Goal: Task Accomplishment & Management: Manage account settings

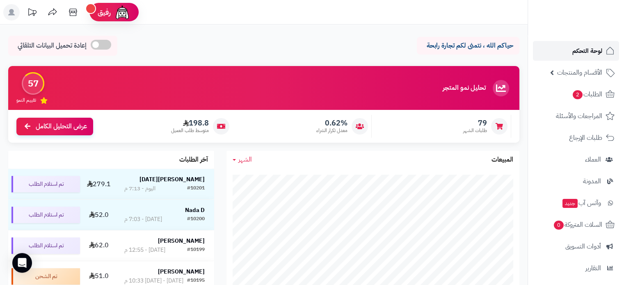
click at [588, 52] on span "لوحة التحكم" at bounding box center [587, 50] width 30 height 11
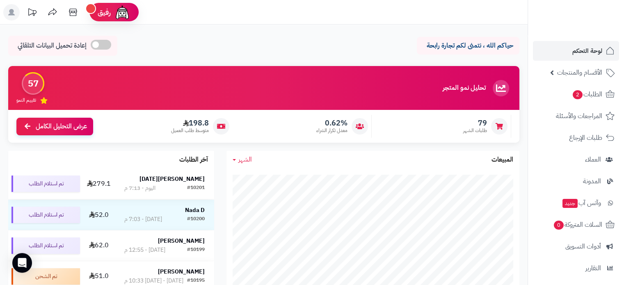
click at [155, 179] on div "[PERSON_NAME][DATE]" at bounding box center [164, 179] width 80 height 8
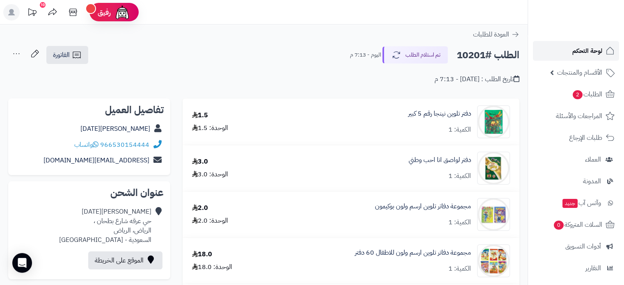
click at [587, 53] on span "لوحة التحكم" at bounding box center [587, 50] width 30 height 11
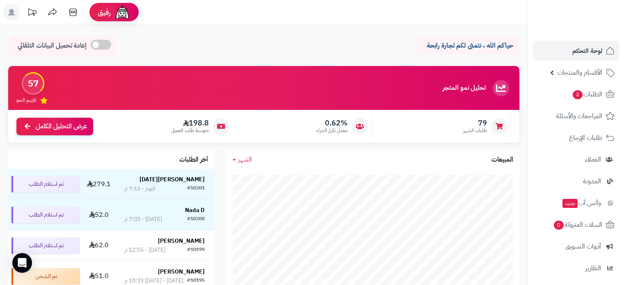
scroll to position [41, 0]
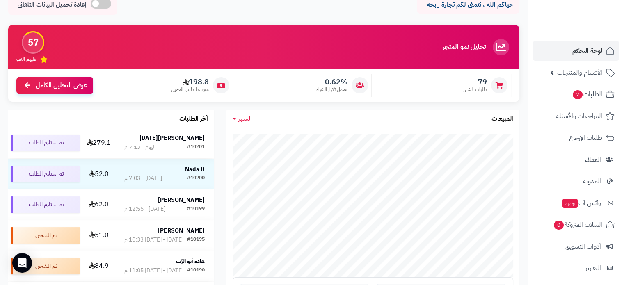
click at [195, 138] on strong "[PERSON_NAME][DATE]" at bounding box center [171, 138] width 65 height 9
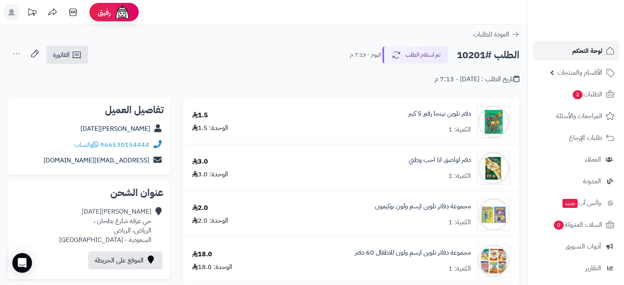
click at [589, 57] on link "لوحة التحكم" at bounding box center [576, 51] width 86 height 20
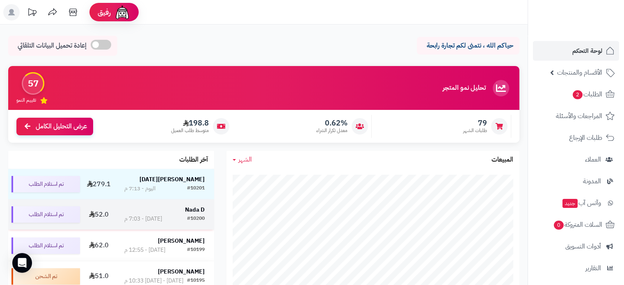
click at [188, 212] on strong "Nada D" at bounding box center [195, 209] width 20 height 9
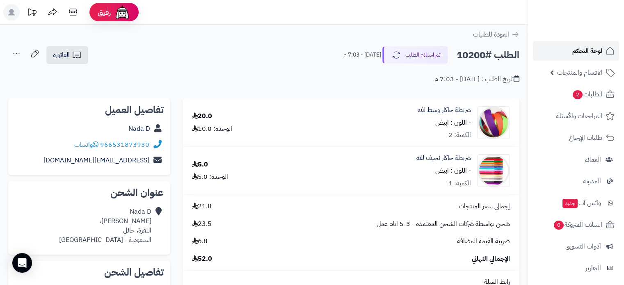
click at [584, 51] on span "لوحة التحكم" at bounding box center [587, 50] width 30 height 11
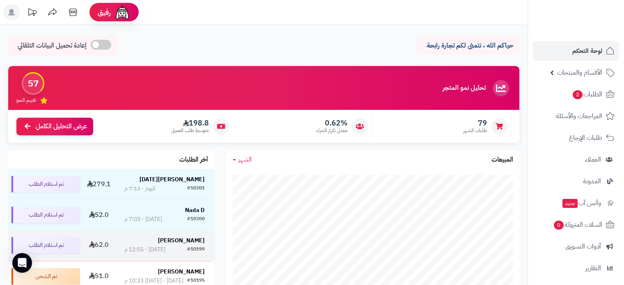
click at [190, 251] on div "#10199" at bounding box center [196, 250] width 18 height 8
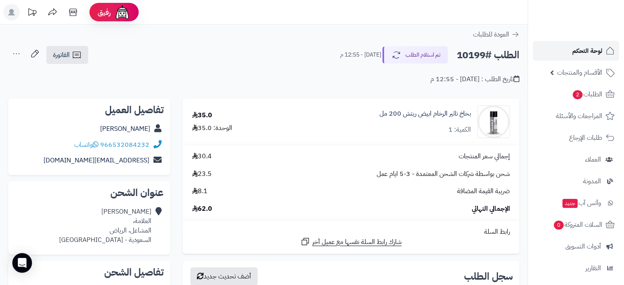
click at [581, 60] on link "لوحة التحكم" at bounding box center [576, 51] width 86 height 20
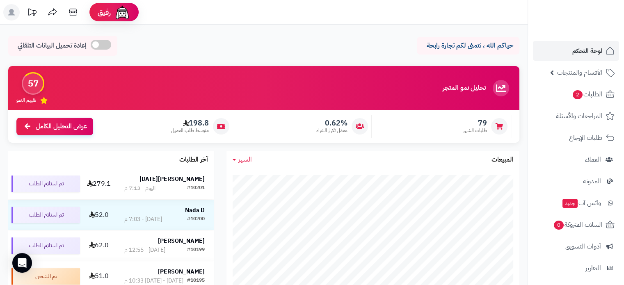
click at [183, 182] on strong "[PERSON_NAME][DATE]" at bounding box center [171, 179] width 65 height 9
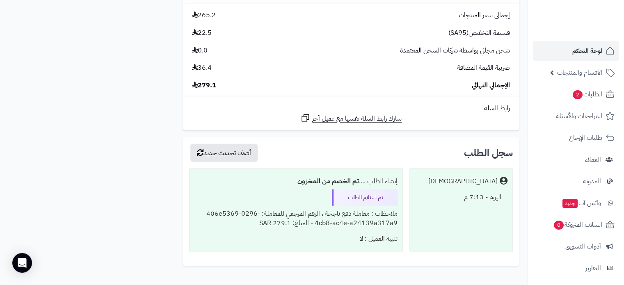
scroll to position [1804, 0]
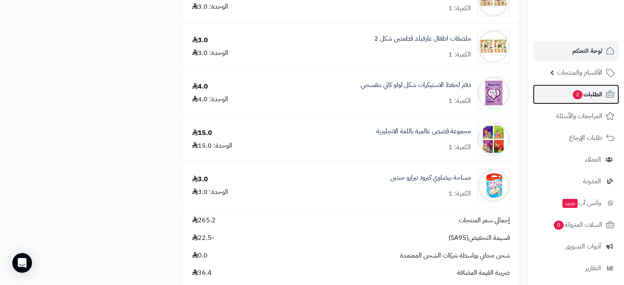
click at [582, 93] on span "الطلبات 2" at bounding box center [587, 94] width 30 height 11
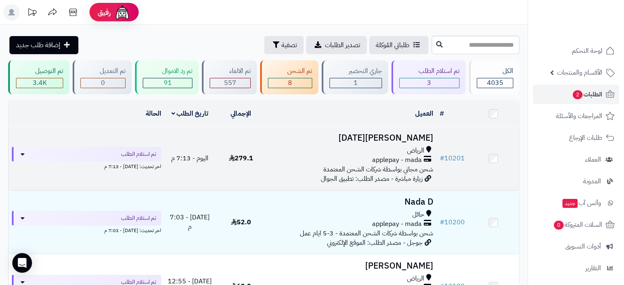
click at [412, 135] on h3 "[PERSON_NAME][DATE]" at bounding box center [350, 137] width 163 height 9
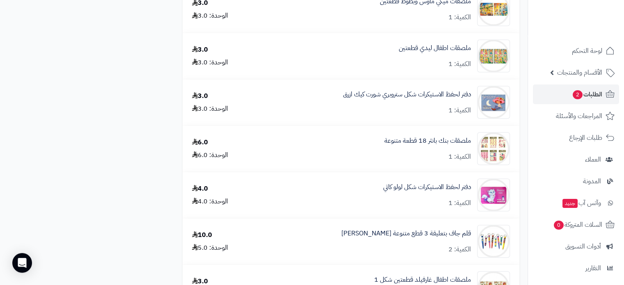
scroll to position [1722, 0]
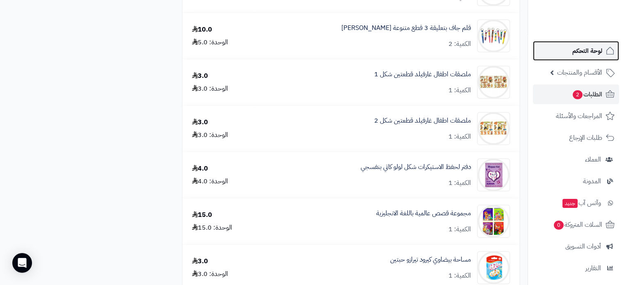
click at [589, 52] on span "لوحة التحكم" at bounding box center [587, 50] width 30 height 11
